Goal: Task Accomplishment & Management: Complete application form

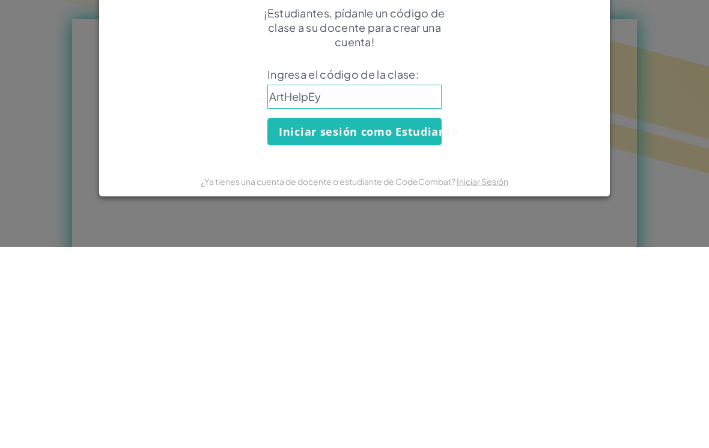
type input "ArtHelpEye"
click at [355, 319] on button "Iniciar sesión como Estudiante" at bounding box center [355, 333] width 174 height 28
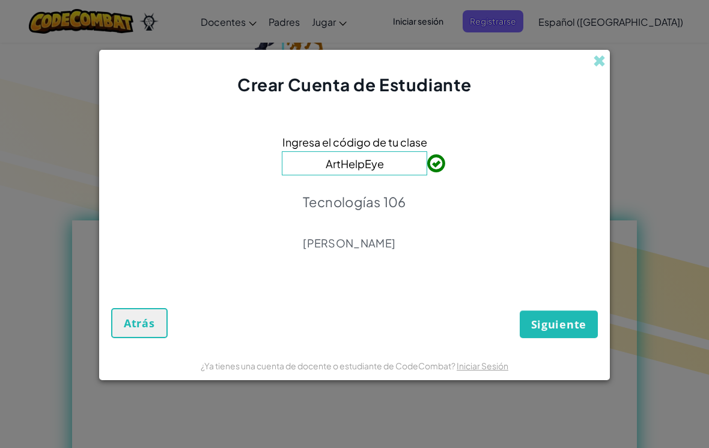
click at [583, 332] on span "Siguiente" at bounding box center [558, 324] width 55 height 14
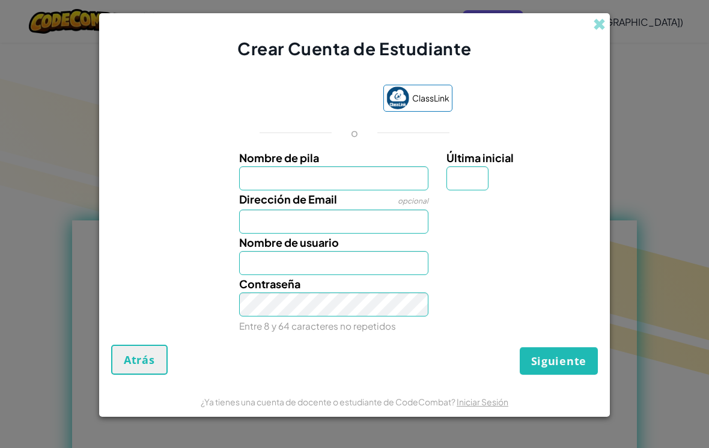
scroll to position [460, 0]
click at [379, 186] on input "Nombre de pila" at bounding box center [334, 179] width 190 height 24
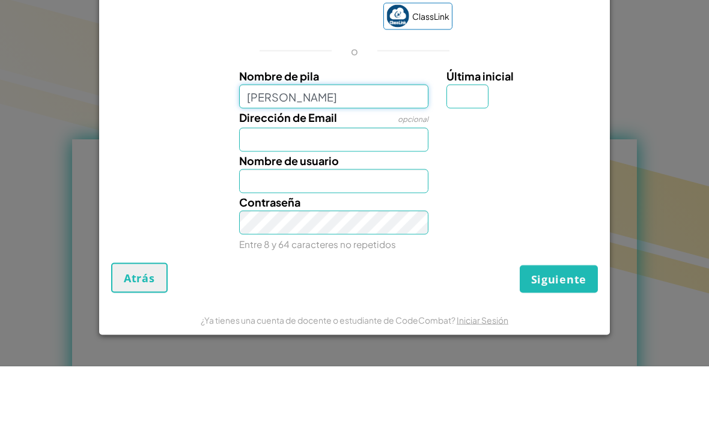
type input "[PERSON_NAME]"
click at [382, 234] on div "Nombre de usuario" at bounding box center [334, 254] width 208 height 41
type input "[PERSON_NAME]"
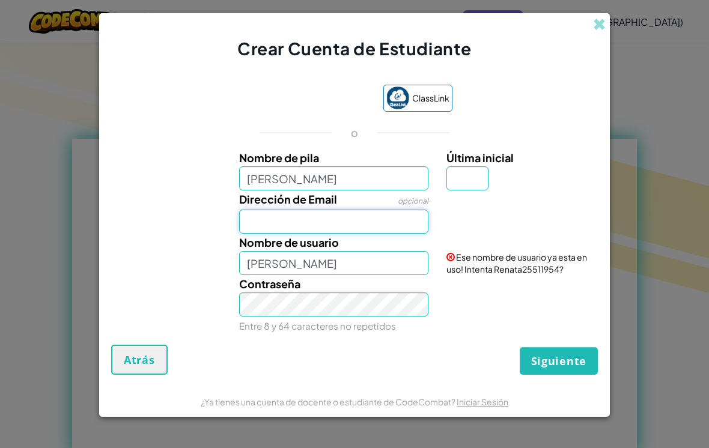
click at [393, 219] on input "Dirección de Email" at bounding box center [334, 222] width 190 height 24
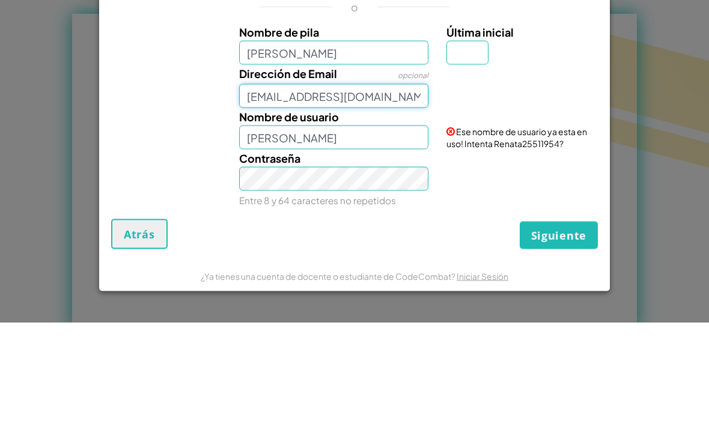
type input "[EMAIL_ADDRESS][DOMAIN_NAME]"
click at [625, 94] on div "Crear Cuenta de Estudiante ClassLink o Nombre [PERSON_NAME] inicial Dirección d…" at bounding box center [354, 224] width 709 height 448
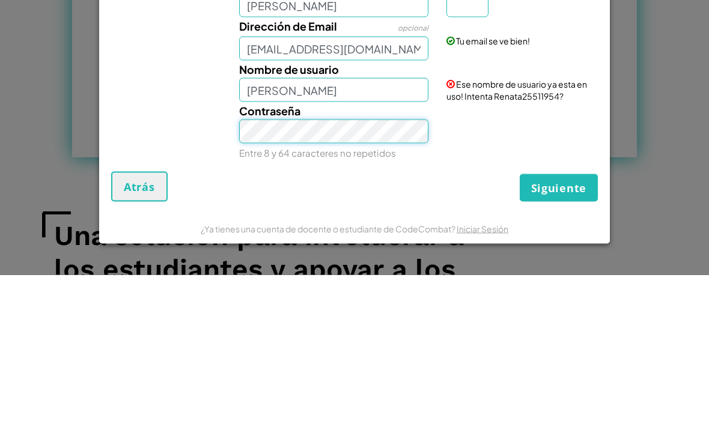
scroll to position [842, 0]
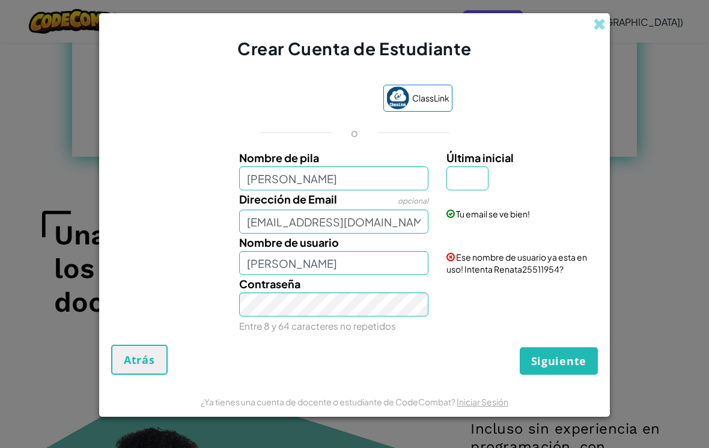
click at [63, 210] on div "Crear Cuenta de Estudiante ClassLink o Nombre [PERSON_NAME] inicial Dirección d…" at bounding box center [354, 224] width 709 height 448
click at [327, 275] on input "[PERSON_NAME]" at bounding box center [334, 263] width 190 height 24
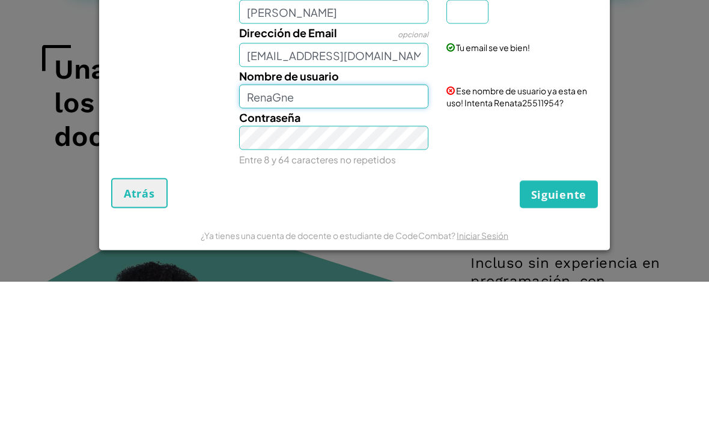
type input "RenaGne"
click at [639, 102] on div "Crear Cuenta de Estudiante ClassLink o Nombre [PERSON_NAME] inicial Dirección d…" at bounding box center [354, 224] width 709 height 448
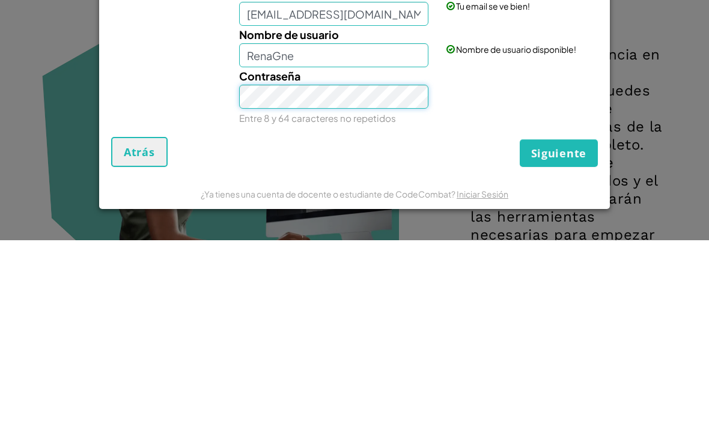
scroll to position [1216, 0]
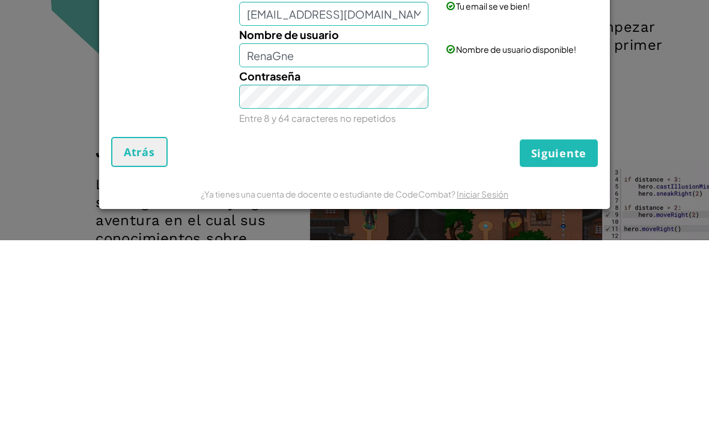
click at [571, 354] on span "Siguiente" at bounding box center [558, 361] width 55 height 14
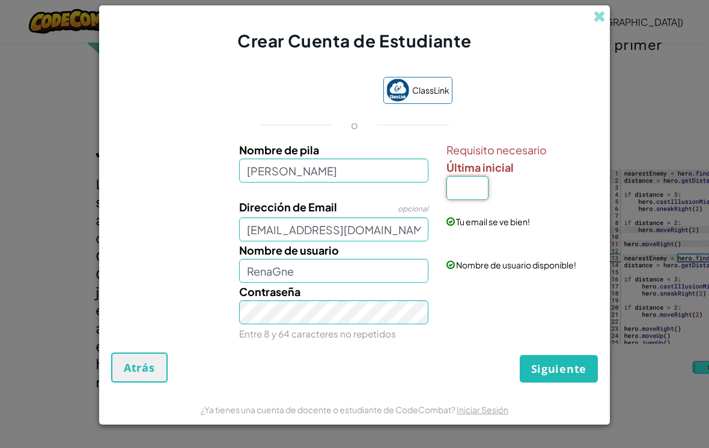
click at [464, 200] on input "Última inicial" at bounding box center [468, 188] width 42 height 24
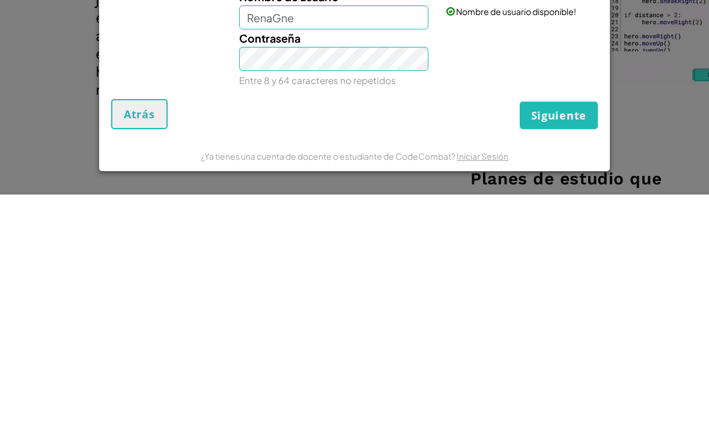
scroll to position [1464, 0]
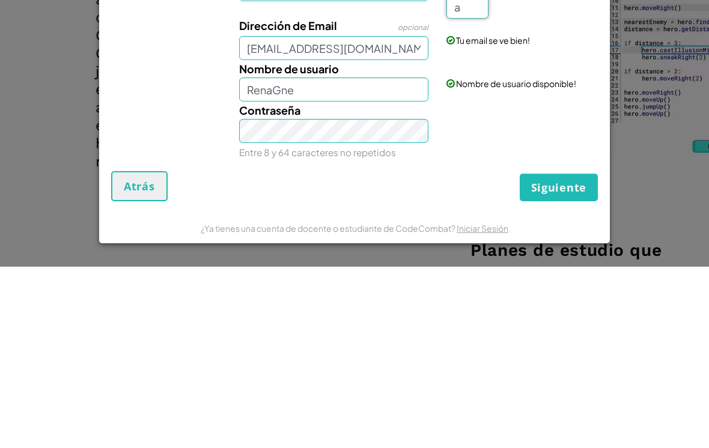
type input "a"
click at [552, 355] on button "Siguiente" at bounding box center [559, 369] width 78 height 28
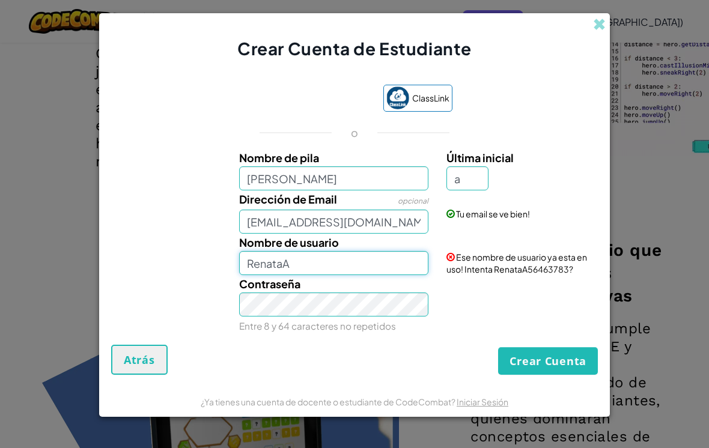
click at [337, 274] on input "RenataA" at bounding box center [334, 263] width 190 height 24
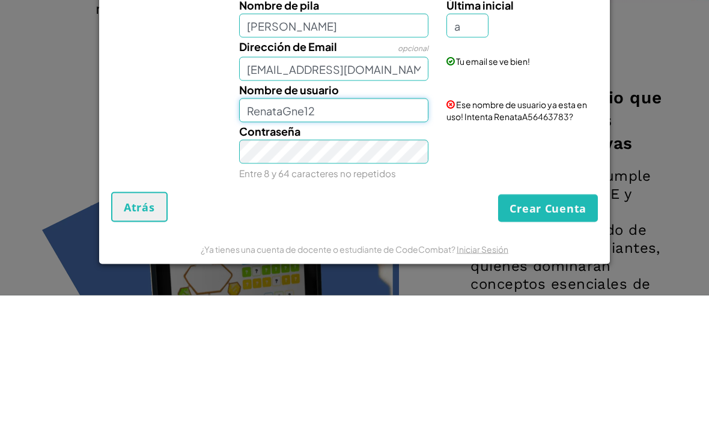
type input "RenataGne12"
click at [18, 146] on div "Crear Cuenta de Estudiante ClassLink o Nombre [PERSON_NAME] inicial a Dirección…" at bounding box center [354, 224] width 709 height 448
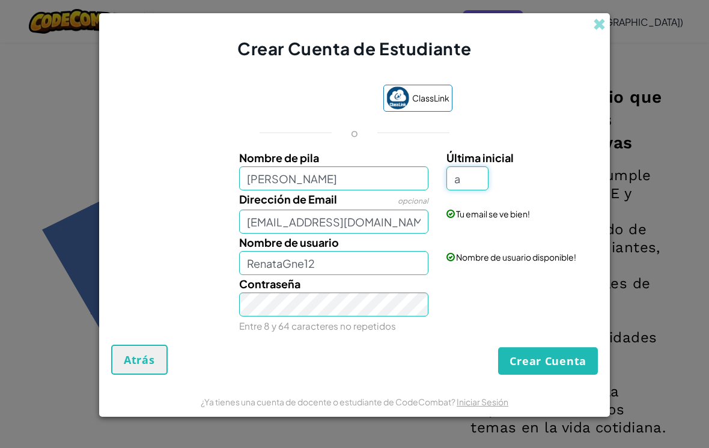
click at [483, 187] on input "a" at bounding box center [468, 179] width 42 height 24
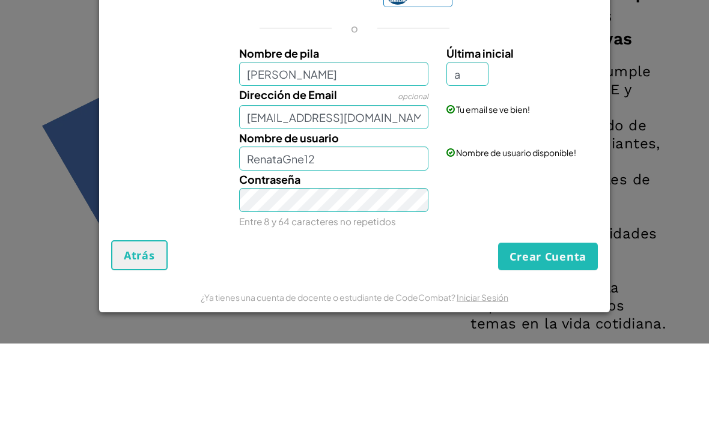
click at [694, 170] on div "Crear Cuenta de Estudiante ClassLink o Nombre [PERSON_NAME] inicial a Dirección…" at bounding box center [354, 224] width 709 height 448
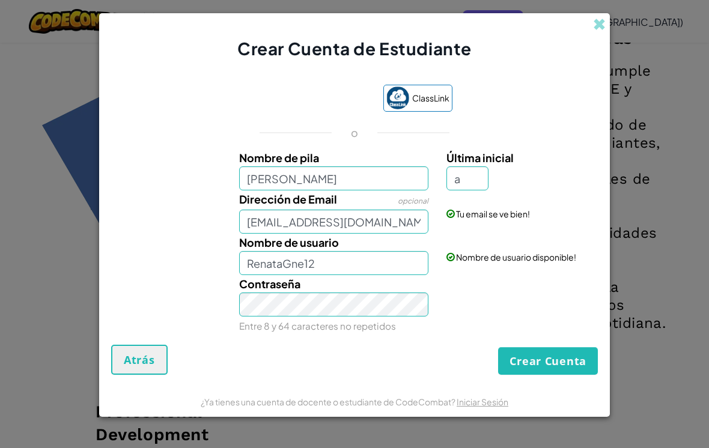
click at [538, 374] on button "Crear Cuenta" at bounding box center [548, 361] width 100 height 28
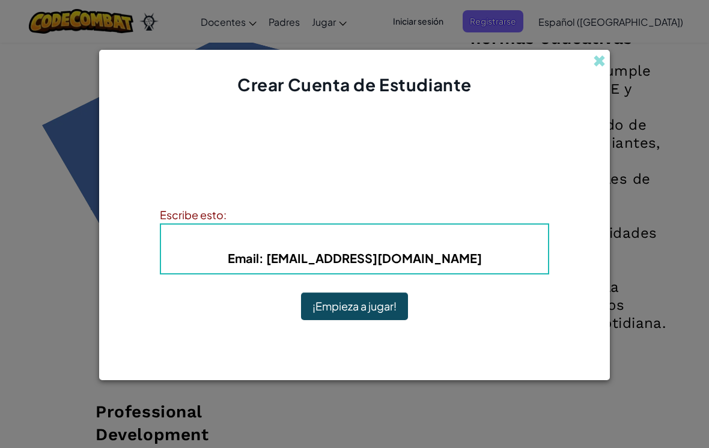
click at [604, 67] on span at bounding box center [599, 61] width 13 height 13
